Goal: Task Accomplishment & Management: Use online tool/utility

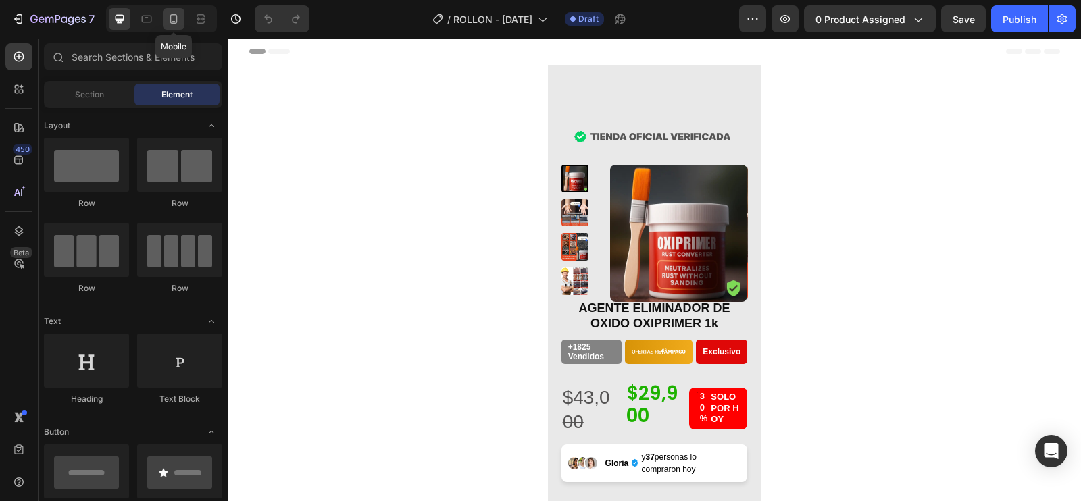
drag, startPoint x: 178, startPoint y: 22, endPoint x: 80, endPoint y: 7, distance: 99.0
click at [178, 22] on icon at bounding box center [174, 19] width 14 height 14
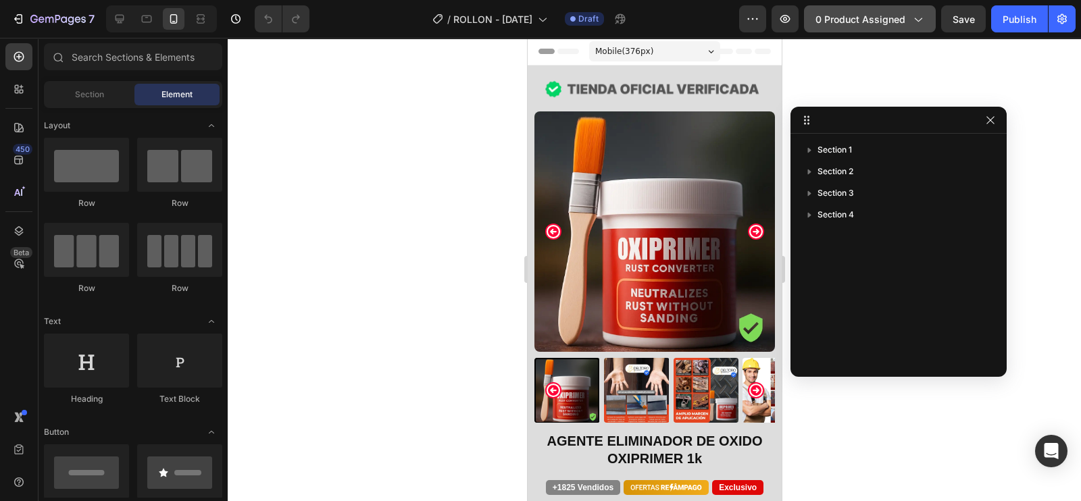
click at [892, 24] on span "0 product assigned" at bounding box center [860, 19] width 90 height 14
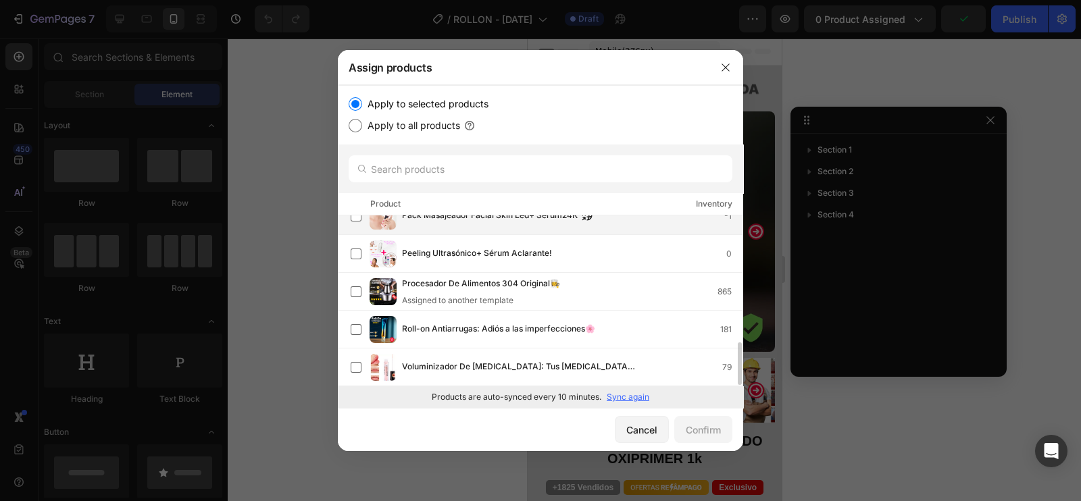
scroll to position [510, 0]
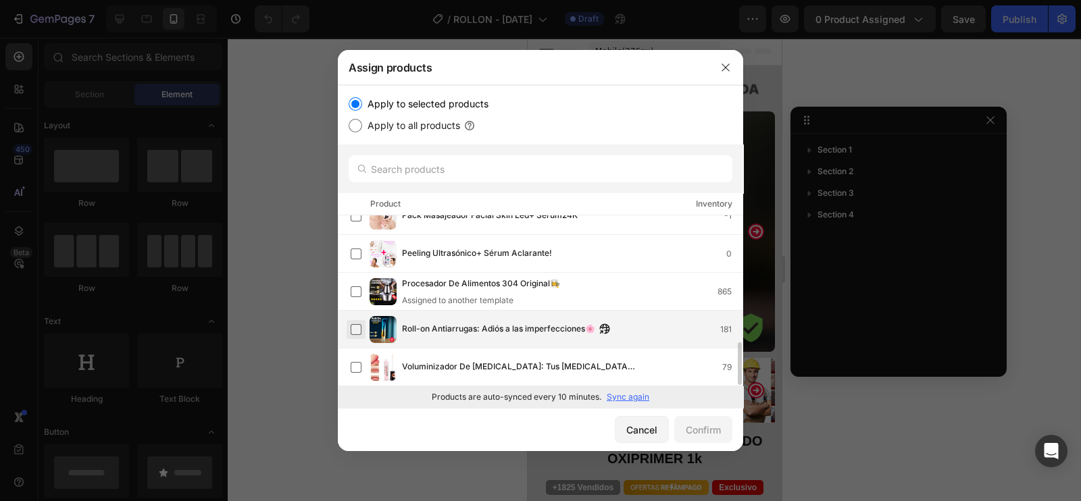
click at [350, 329] on label at bounding box center [355, 329] width 11 height 11
click at [702, 434] on div "Confirm" at bounding box center [702, 430] width 35 height 14
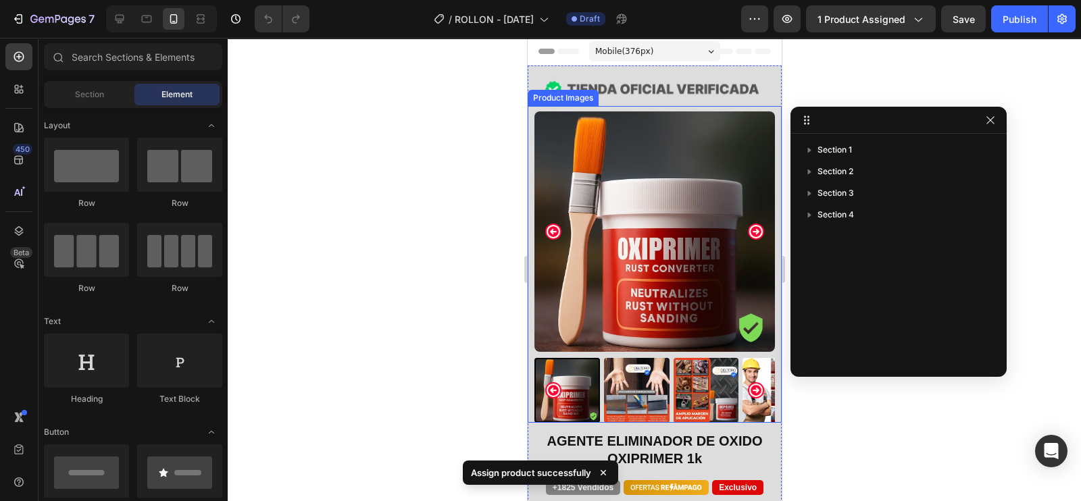
click at [625, 238] on img at bounding box center [653, 231] width 240 height 240
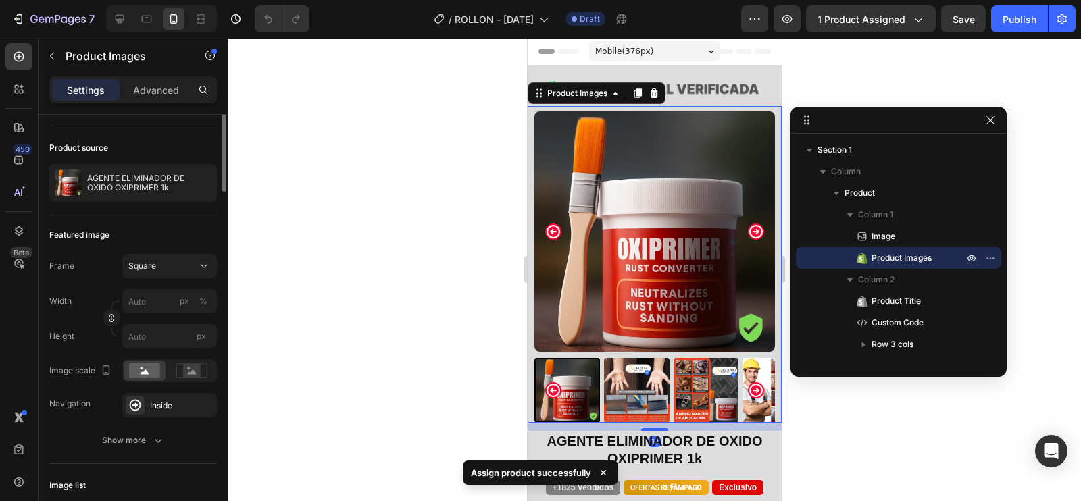
scroll to position [0, 0]
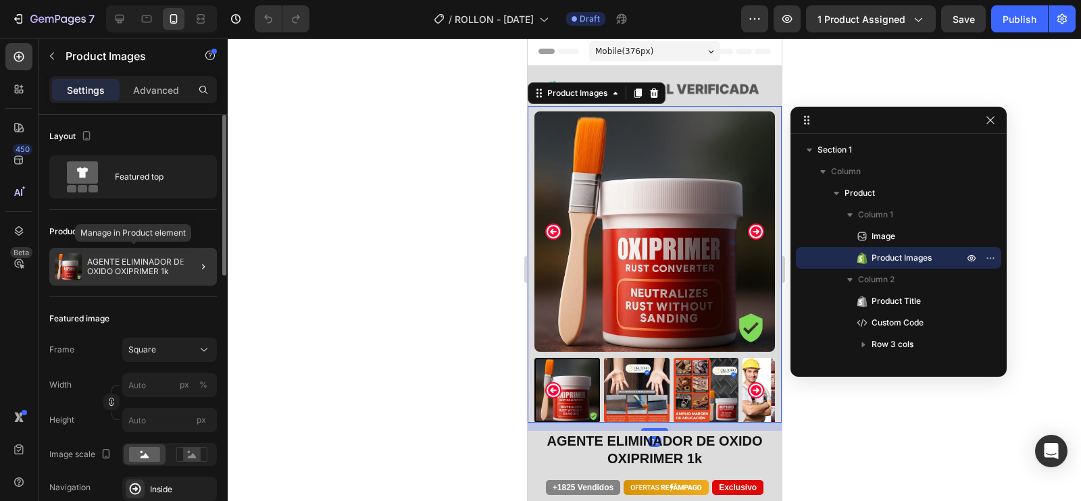
click at [178, 271] on p "AGENTE ELIMINADOR DE OXIDO OXIPRIMER 1k" at bounding box center [149, 266] width 124 height 19
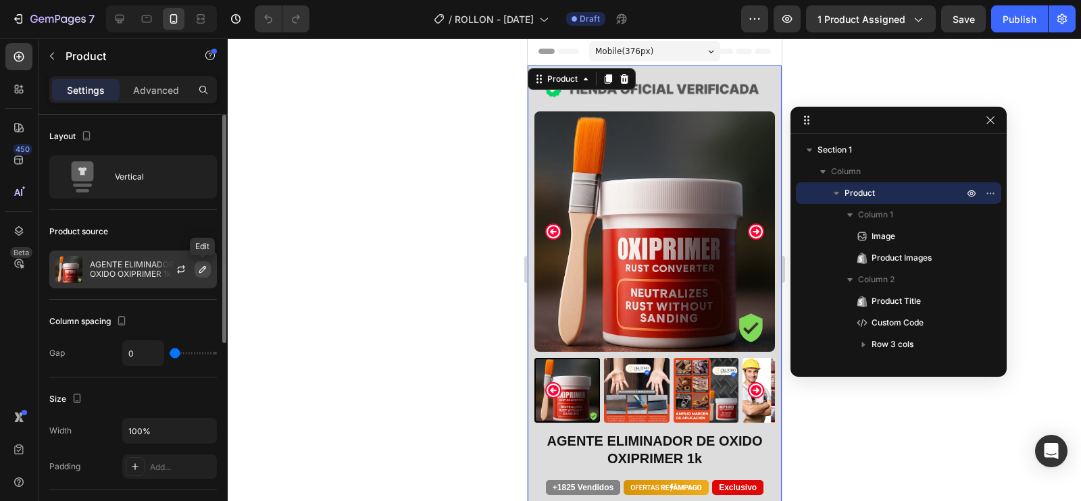
click at [201, 275] on button "button" at bounding box center [202, 269] width 16 height 16
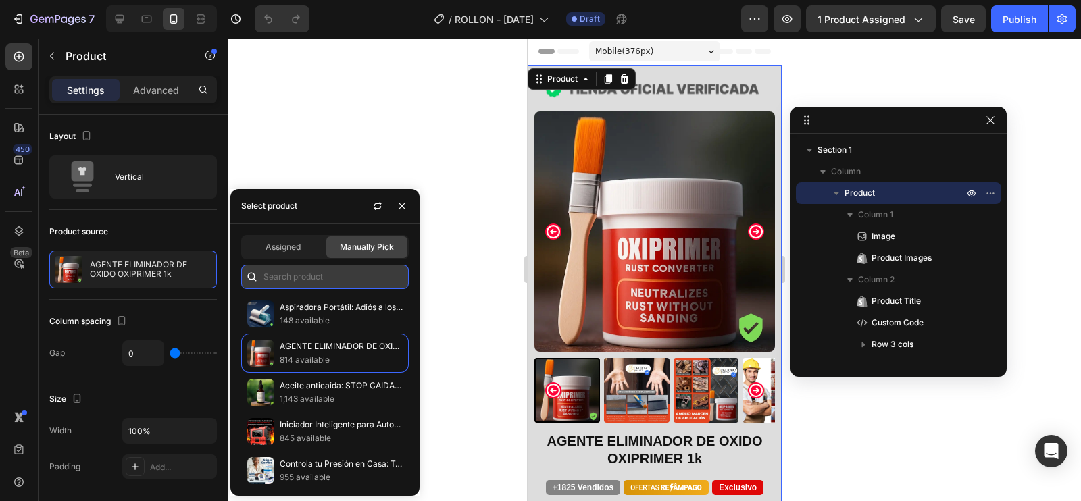
click at [288, 285] on input "text" at bounding box center [324, 277] width 167 height 24
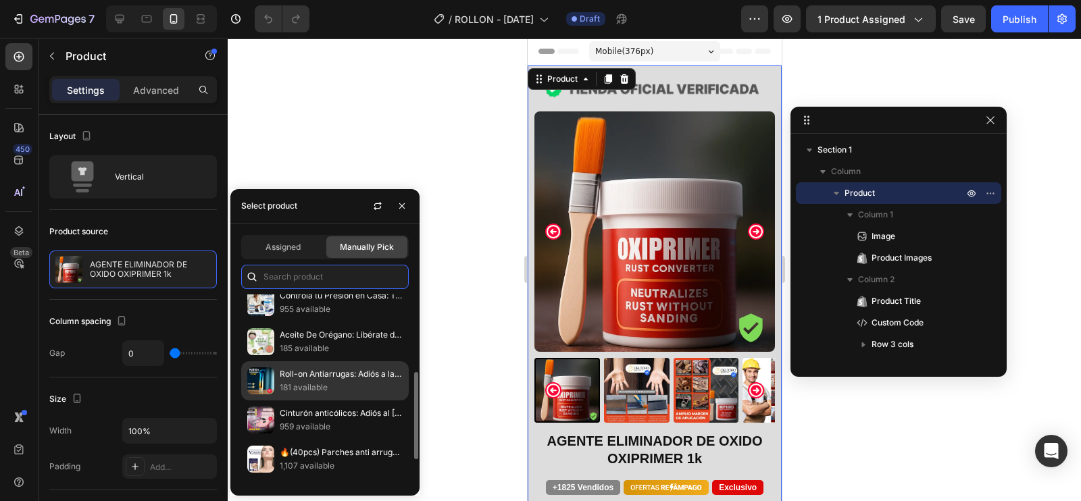
scroll to position [223, 0]
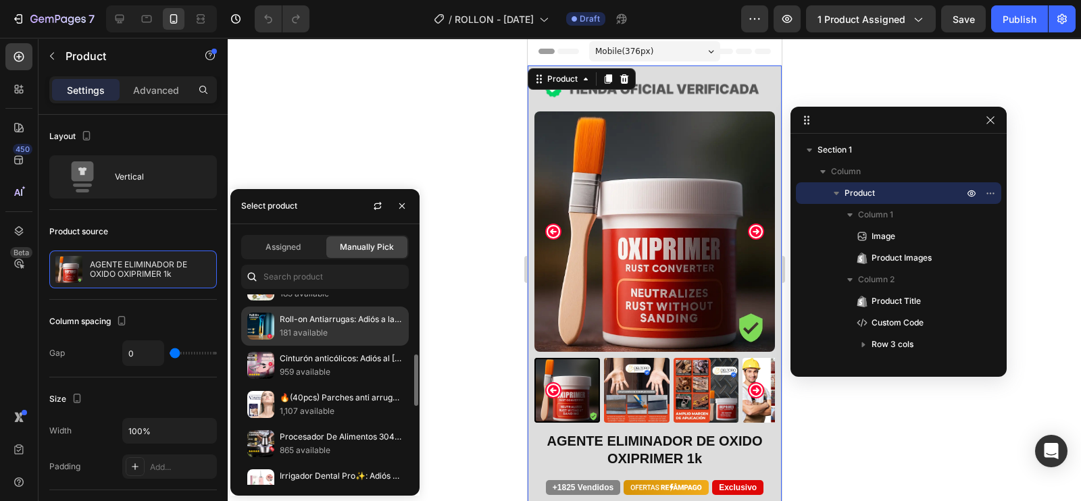
click at [299, 332] on p "181 available" at bounding box center [341, 333] width 123 height 14
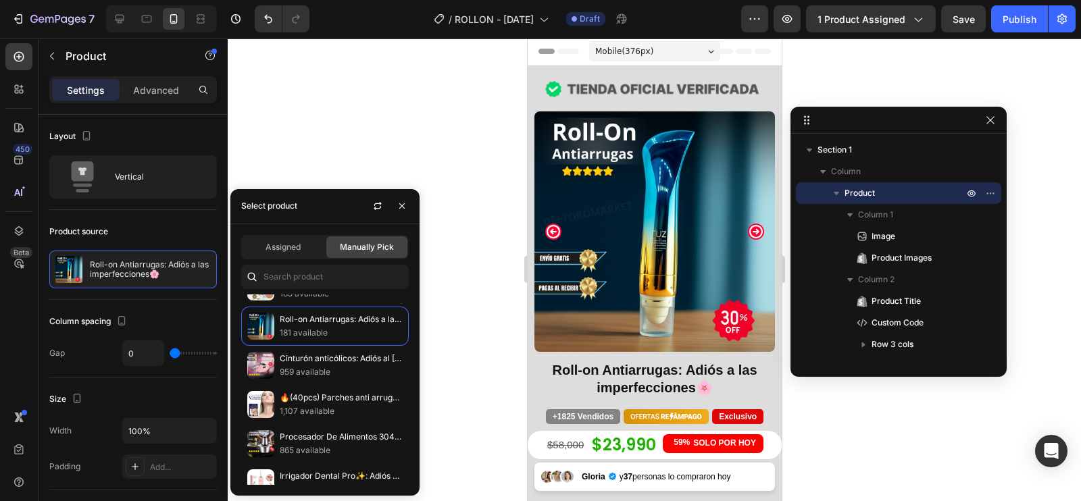
click at [432, 90] on div at bounding box center [654, 269] width 853 height 463
